Goal: Transaction & Acquisition: Obtain resource

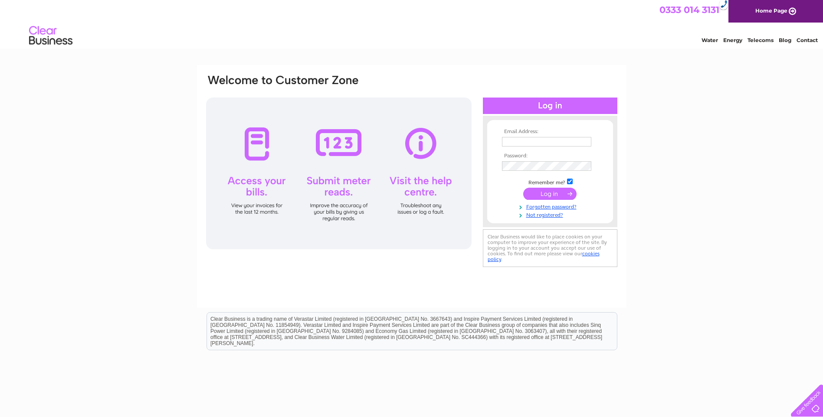
type input "accounts@avergenerics.co.uk"
click at [545, 193] on input "submit" at bounding box center [549, 194] width 53 height 12
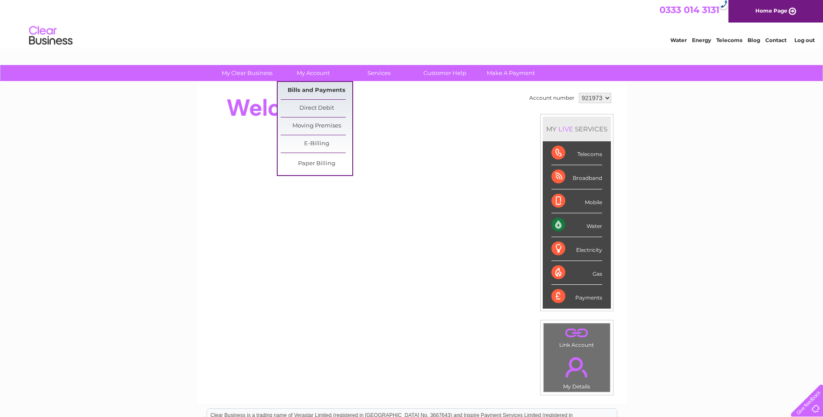
click at [308, 92] on link "Bills and Payments" at bounding box center [317, 90] width 72 height 17
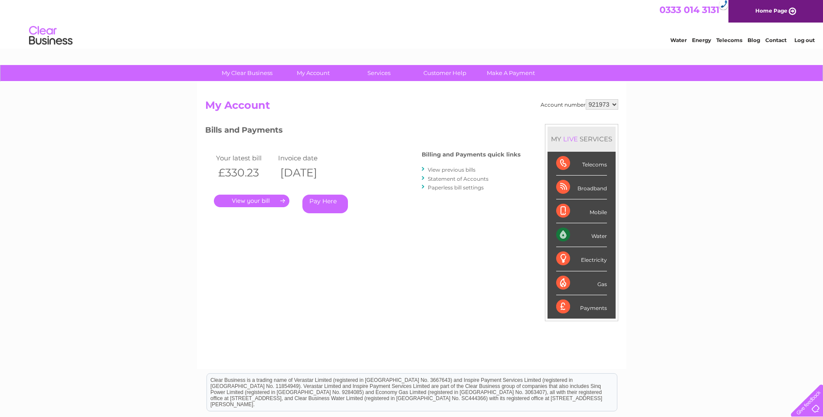
click at [269, 203] on link "." at bounding box center [251, 201] width 75 height 13
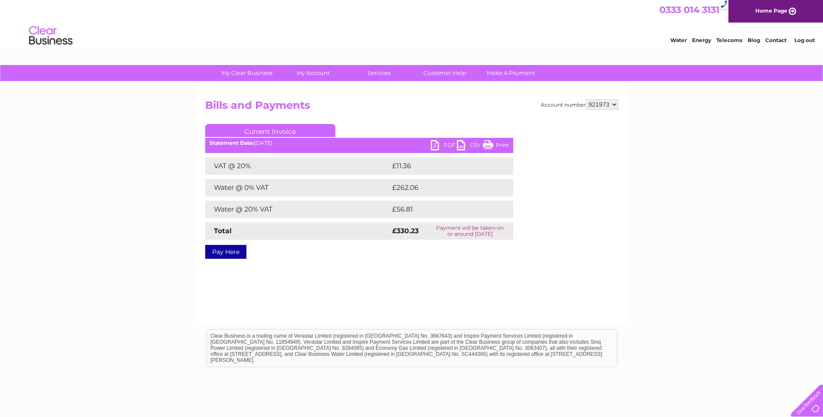
click at [441, 145] on link "PDF" at bounding box center [444, 146] width 26 height 13
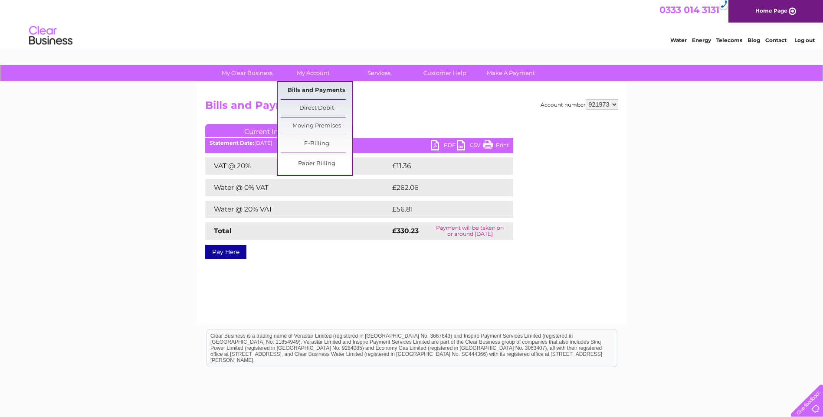
click at [319, 85] on link "Bills and Payments" at bounding box center [317, 90] width 72 height 17
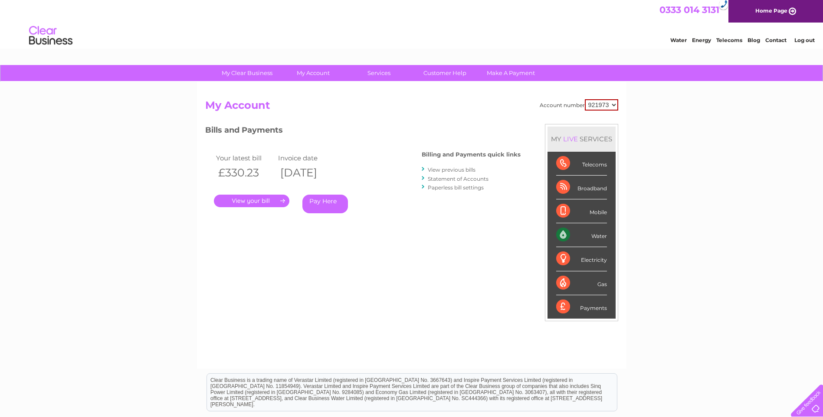
click at [449, 170] on link "View previous bills" at bounding box center [452, 170] width 48 height 7
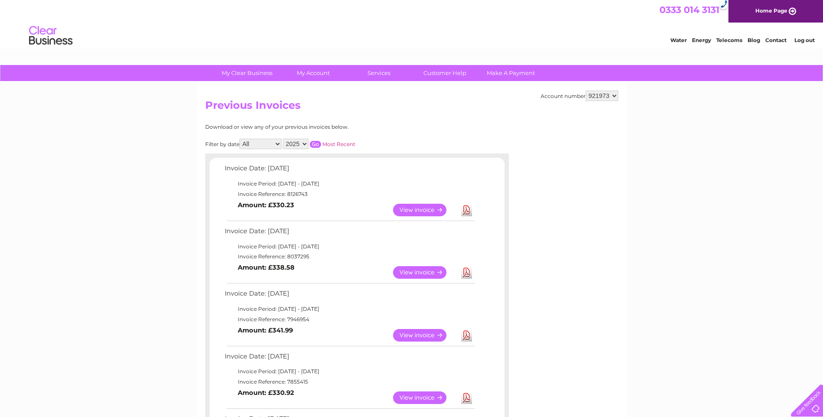
click at [464, 272] on link "Download" at bounding box center [466, 272] width 11 height 13
